Goal: Task Accomplishment & Management: Manage account settings

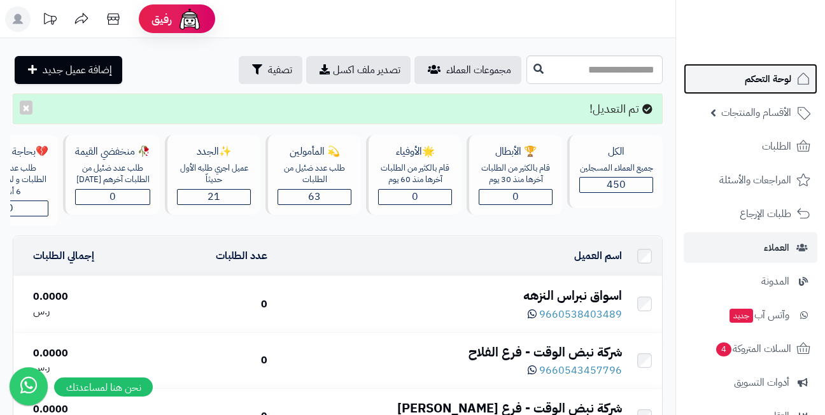
click at [744, 85] on link "لوحة التحكم" at bounding box center [751, 79] width 134 height 31
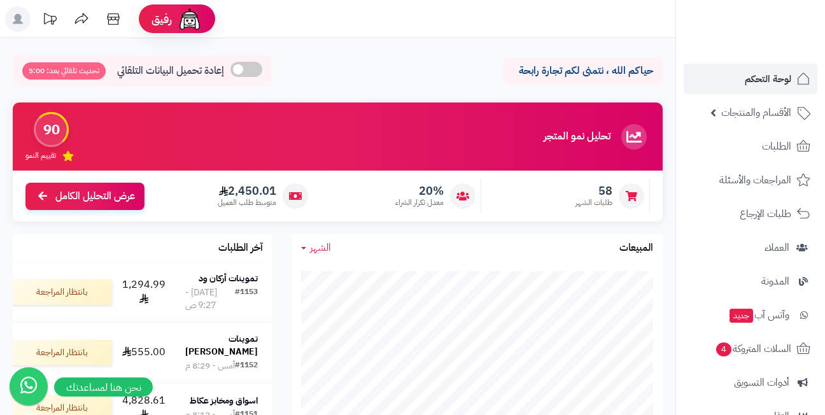
click at [372, 29] on header "رفيق ! الطلبات معالجة مكتمل إرجاع المنتجات العملاء المتواجدون الان 450 عملاء من…" at bounding box center [412, 19] width 825 height 38
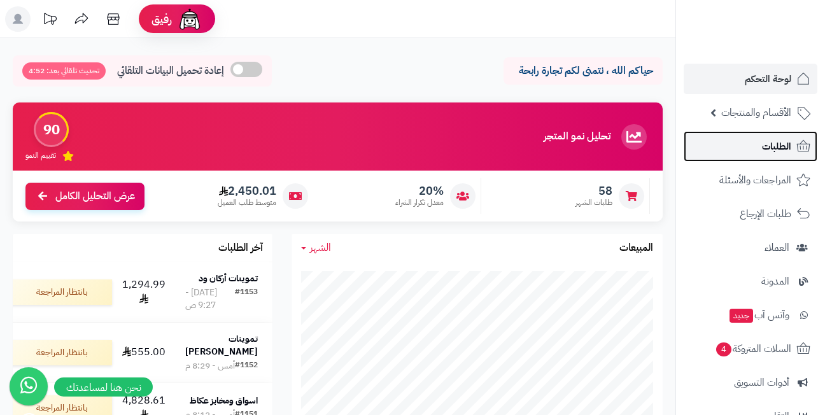
click at [736, 146] on link "الطلبات" at bounding box center [751, 146] width 134 height 31
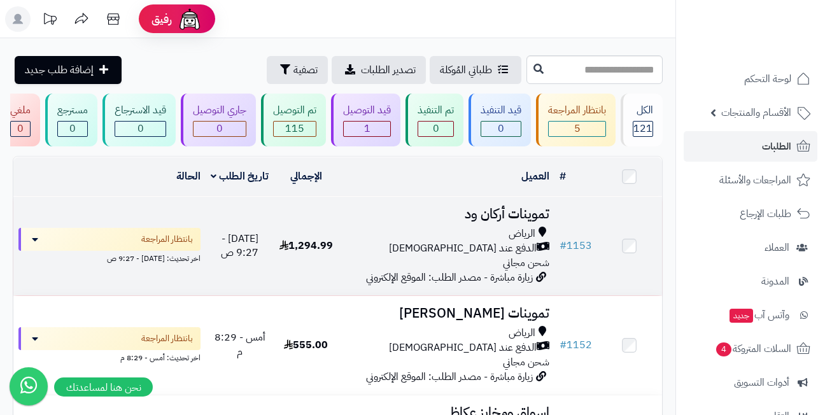
click at [496, 220] on h3 "تموينات أركان ود" at bounding box center [447, 214] width 206 height 15
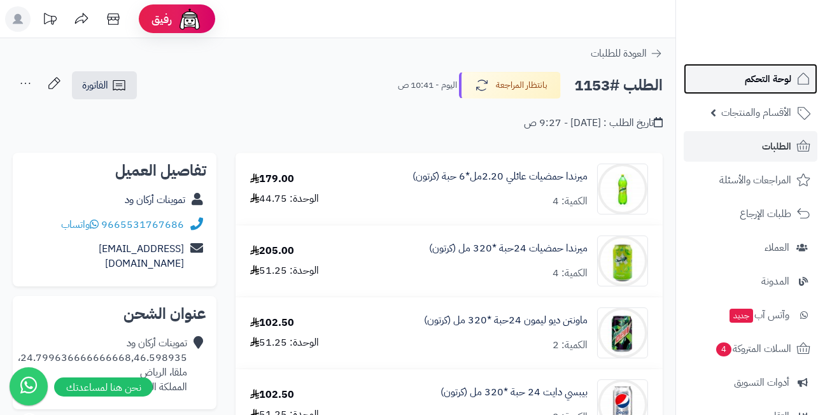
click at [735, 71] on link "لوحة التحكم" at bounding box center [751, 79] width 134 height 31
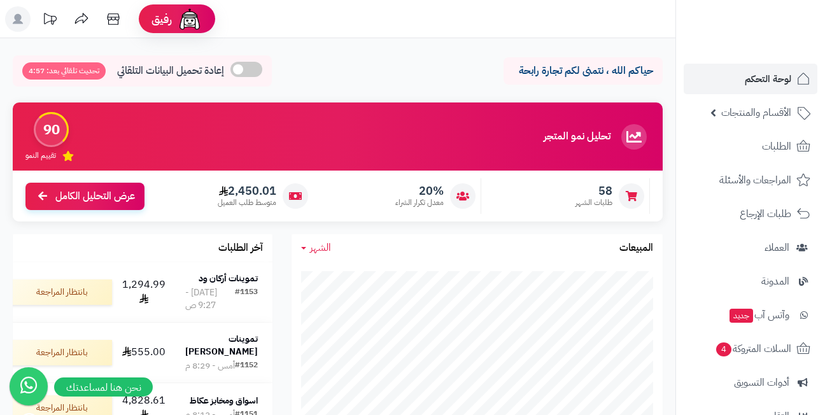
click at [18, 18] on icon at bounding box center [18, 19] width 10 height 10
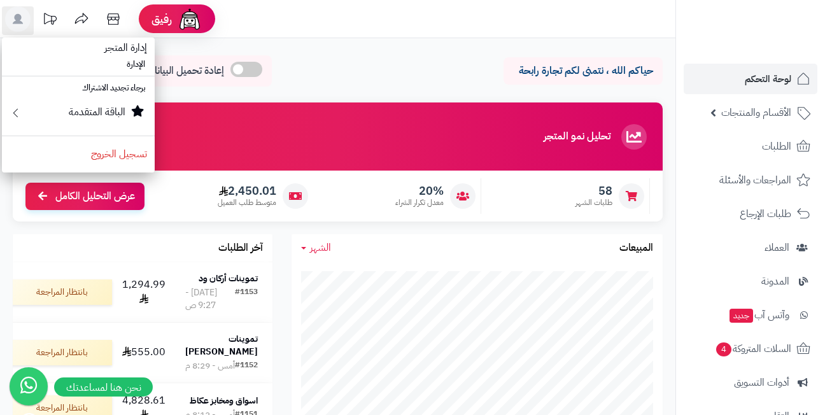
click at [277, 20] on header "رفيق ! الطلبات معالجة مكتمل إرجاع المنتجات العملاء المتواجدون الان 450 عملاء من…" at bounding box center [412, 19] width 825 height 38
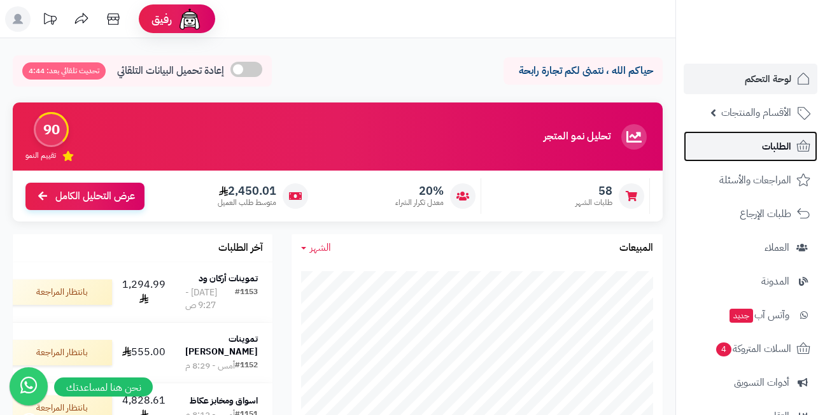
click at [771, 150] on span "الطلبات" at bounding box center [776, 146] width 29 height 18
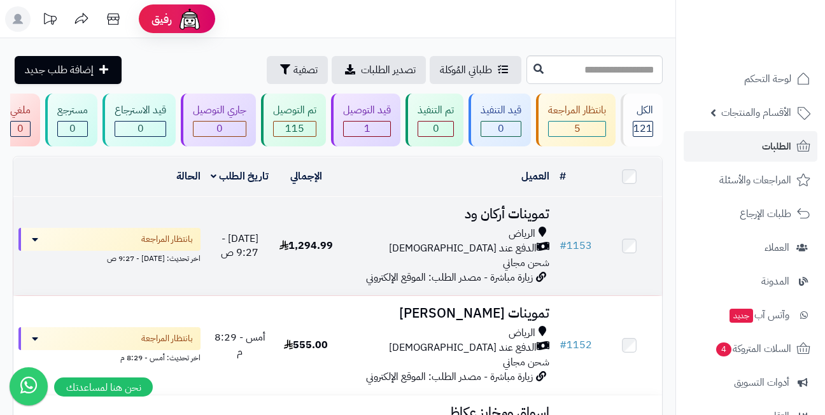
click at [516, 221] on h3 "تموينات أركان ود" at bounding box center [447, 214] width 206 height 15
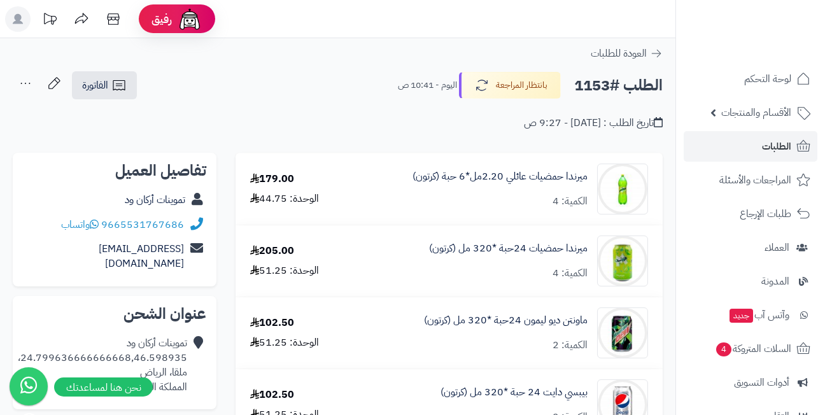
click at [29, 85] on icon at bounding box center [25, 83] width 25 height 25
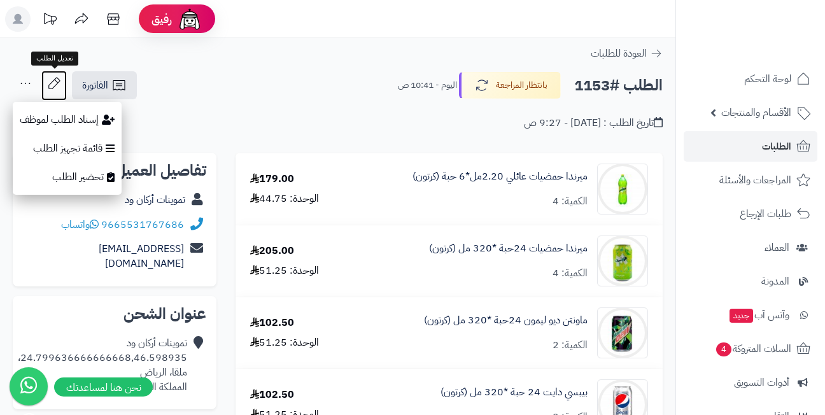
click at [49, 80] on icon at bounding box center [53, 83] width 25 height 25
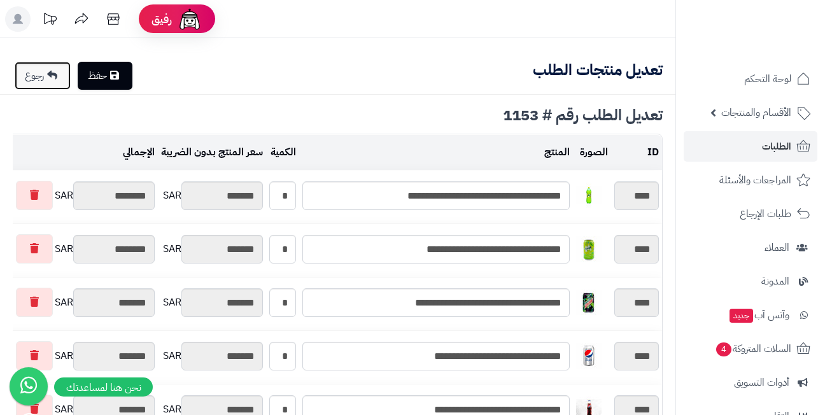
click at [52, 72] on icon at bounding box center [52, 75] width 10 height 10
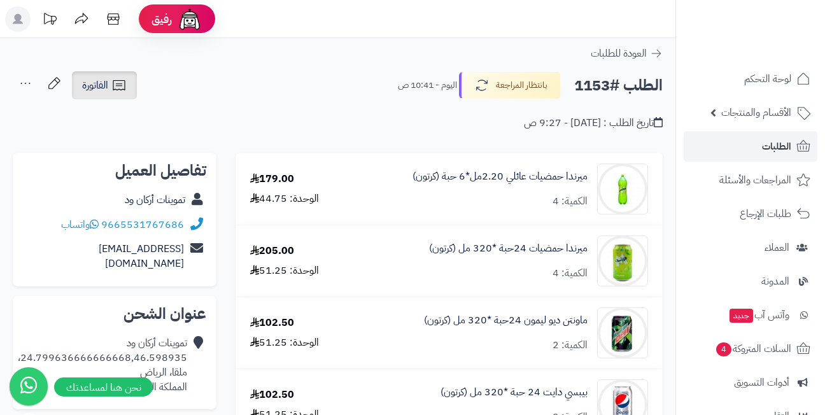
click at [101, 83] on span "الفاتورة" at bounding box center [95, 85] width 26 height 15
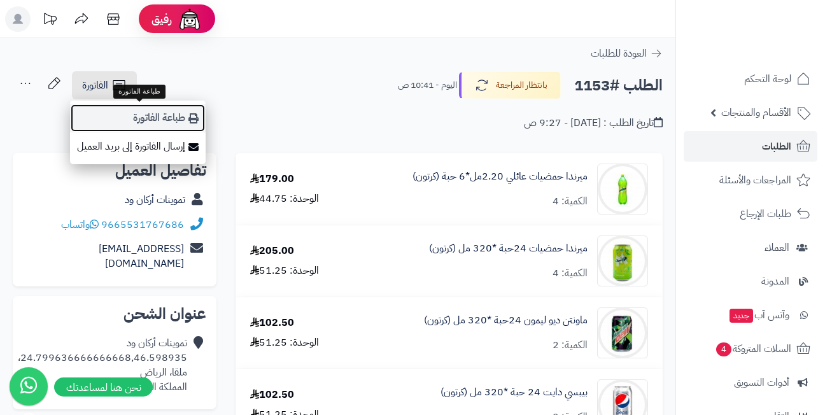
click at [180, 117] on link "طباعة الفاتورة" at bounding box center [138, 118] width 136 height 29
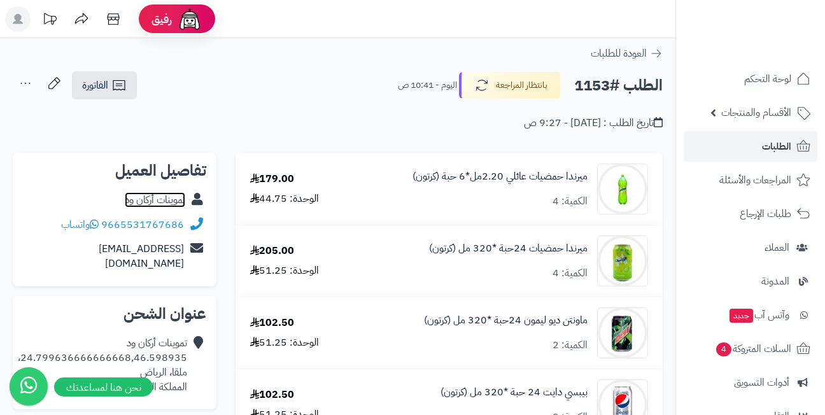
click at [164, 197] on link "تموينات أركان ود" at bounding box center [155, 199] width 60 height 15
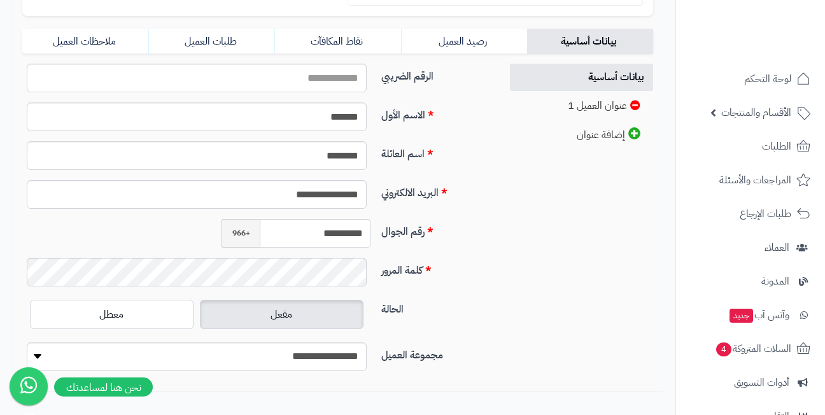
scroll to position [318, 0]
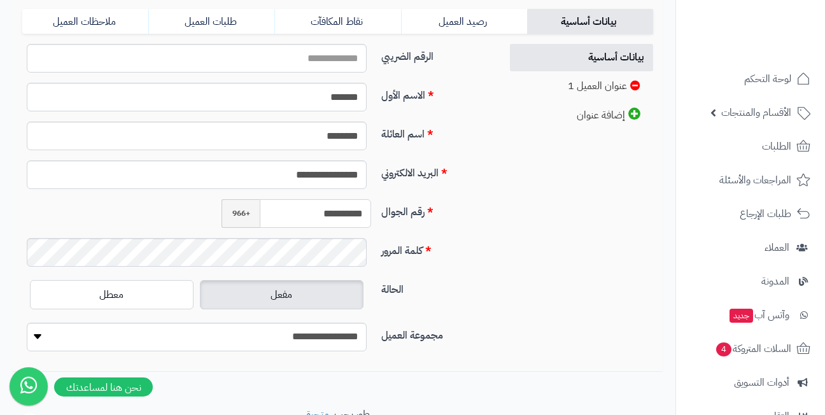
drag, startPoint x: 286, startPoint y: 209, endPoint x: 383, endPoint y: 214, distance: 96.3
click at [383, 214] on div "**********" at bounding box center [256, 218] width 479 height 39
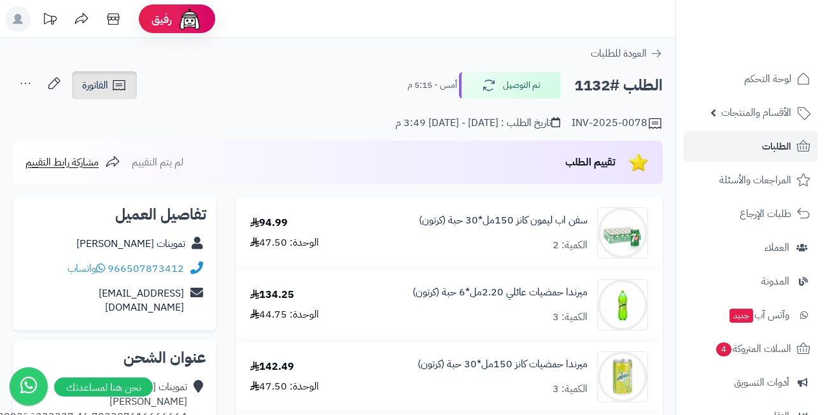
click at [123, 85] on icon at bounding box center [118, 85] width 15 height 15
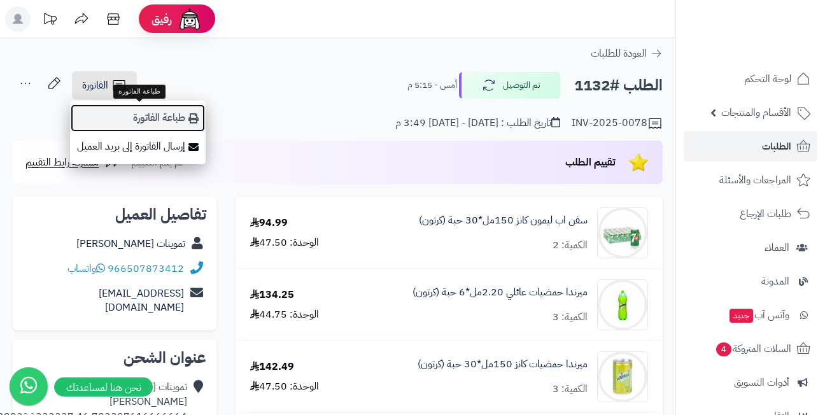
click at [153, 120] on link "طباعة الفاتورة" at bounding box center [138, 118] width 136 height 29
